Goal: Task Accomplishment & Management: Manage account settings

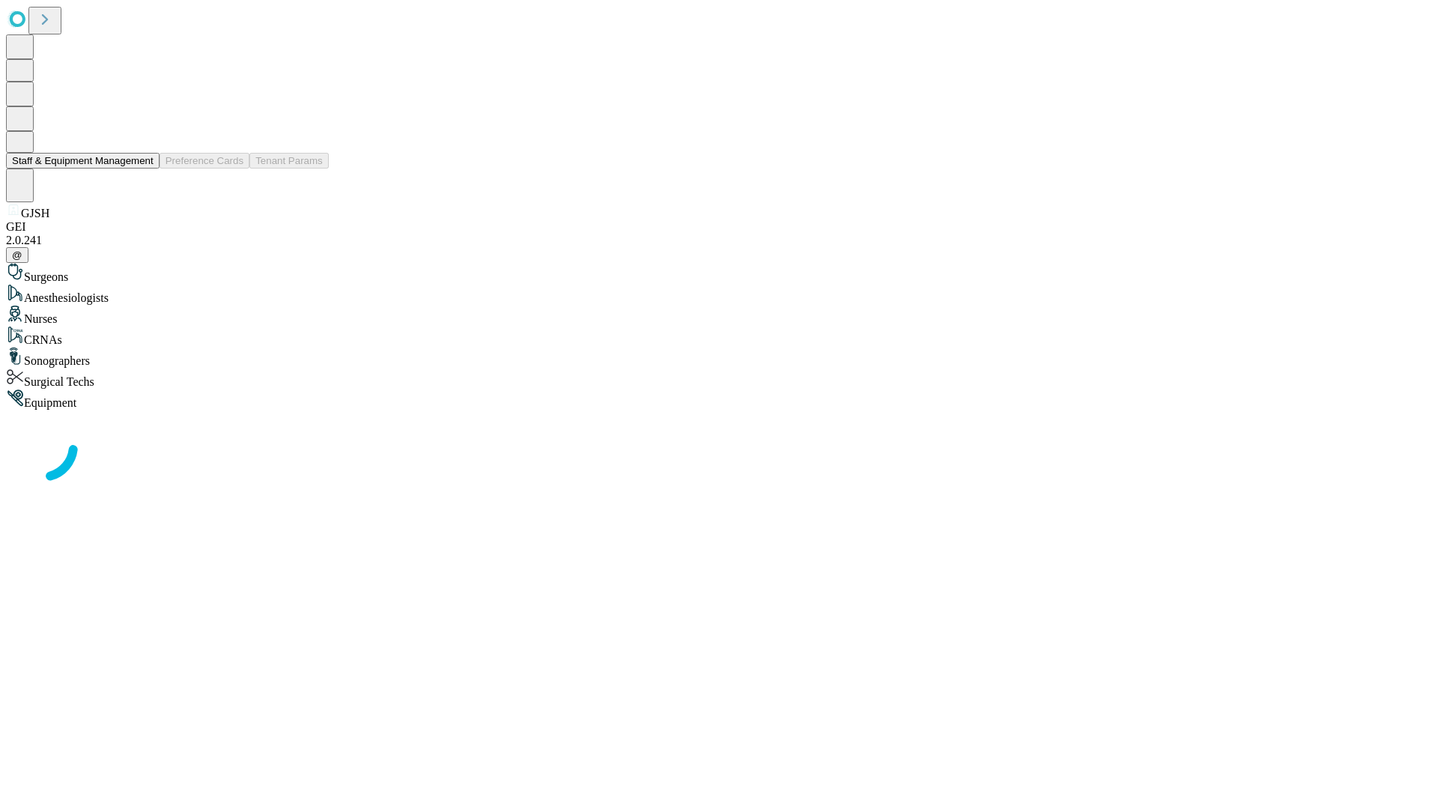
click at [143, 169] on button "Staff & Equipment Management" at bounding box center [83, 161] width 154 height 16
